Goal: Task Accomplishment & Management: Manage account settings

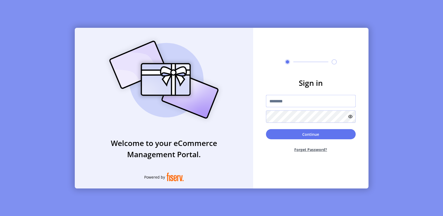
click at [272, 97] on input "text" at bounding box center [311, 101] width 90 height 12
click at [300, 102] on input "**********" at bounding box center [311, 101] width 90 height 12
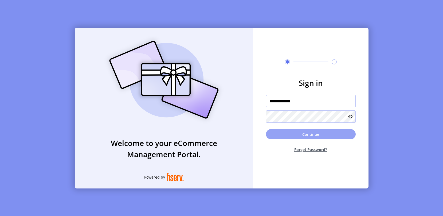
type input "**********"
click at [300, 133] on button "Continue" at bounding box center [311, 134] width 90 height 10
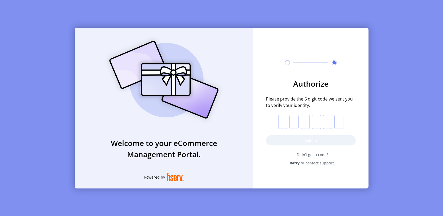
click at [286, 122] on input "text" at bounding box center [282, 122] width 9 height 14
type input "*"
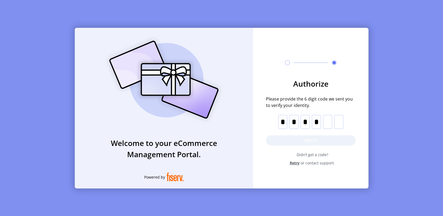
type input "*"
click at [211, 106] on img at bounding box center [163, 80] width 125 height 90
click at [285, 126] on input "text" at bounding box center [282, 122] width 9 height 14
type input "*"
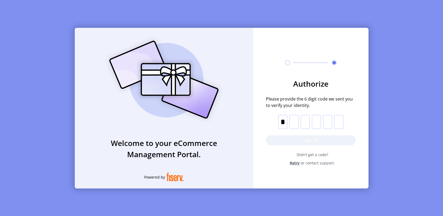
type input "*"
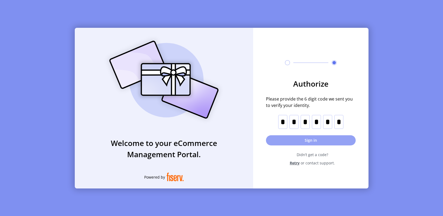
type input "*"
click at [284, 144] on button "Sign in" at bounding box center [311, 140] width 90 height 10
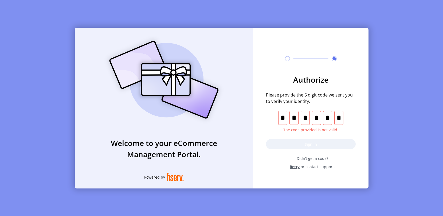
click at [341, 118] on input "*" at bounding box center [338, 118] width 9 height 14
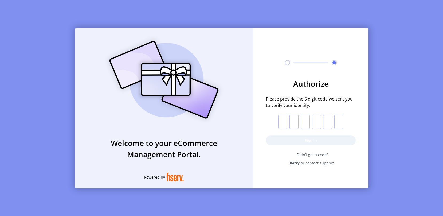
type input "*"
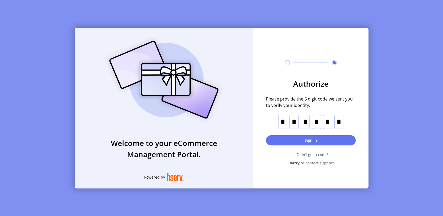
type input "*"
click at [284, 141] on button "Sign in" at bounding box center [311, 140] width 90 height 10
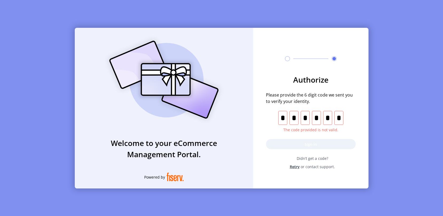
click at [337, 117] on input "*" at bounding box center [338, 118] width 9 height 14
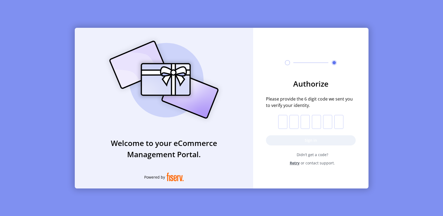
type input "*"
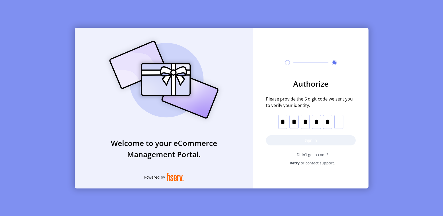
type input "*"
click at [236, 147] on h3 "Welcome to your eCommerce Management Portal." at bounding box center [164, 148] width 178 height 22
